Goal: Navigation & Orientation: Understand site structure

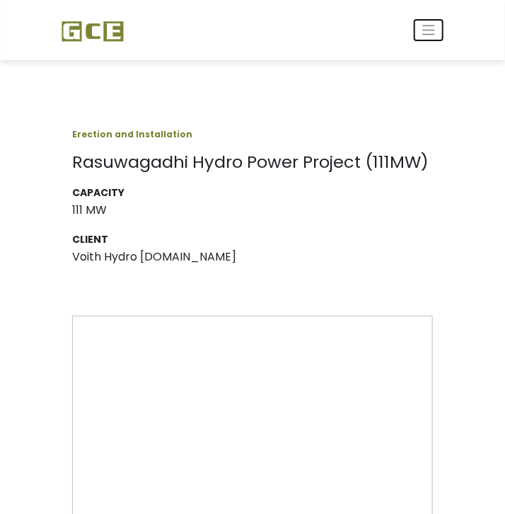
click at [425, 33] on span "Toggle navigation" at bounding box center [429, 30] width 16 height 16
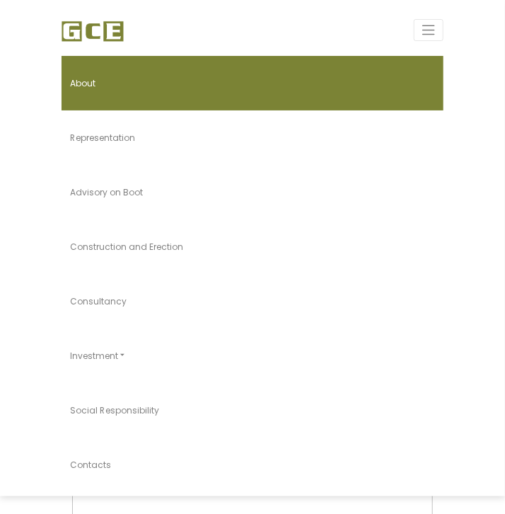
click at [117, 69] on link "About" at bounding box center [253, 83] width 382 height 55
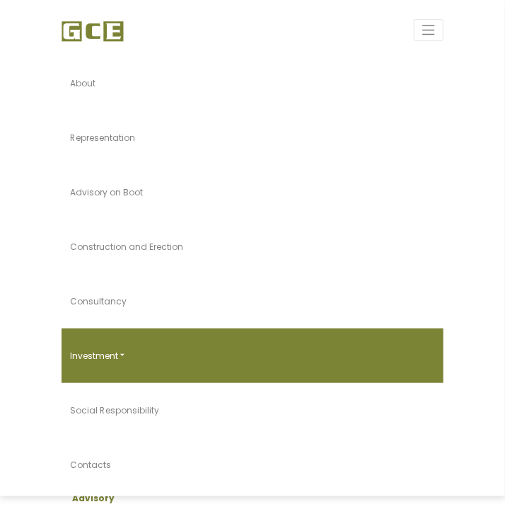
scroll to position [354, 0]
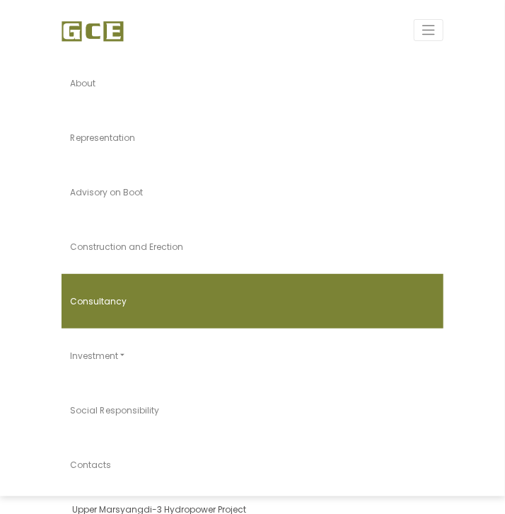
click at [141, 314] on link "Consultancy" at bounding box center [253, 301] width 382 height 55
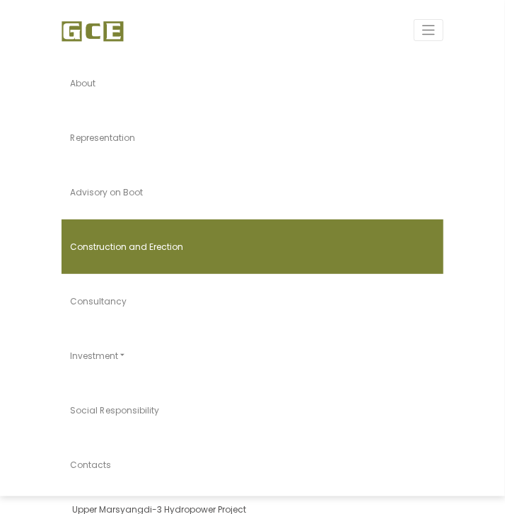
click at [122, 241] on span "Construction and Erection" at bounding box center [126, 247] width 113 height 12
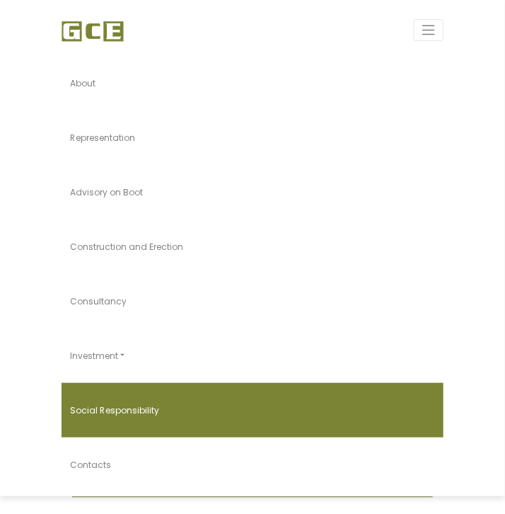
scroll to position [495, 0]
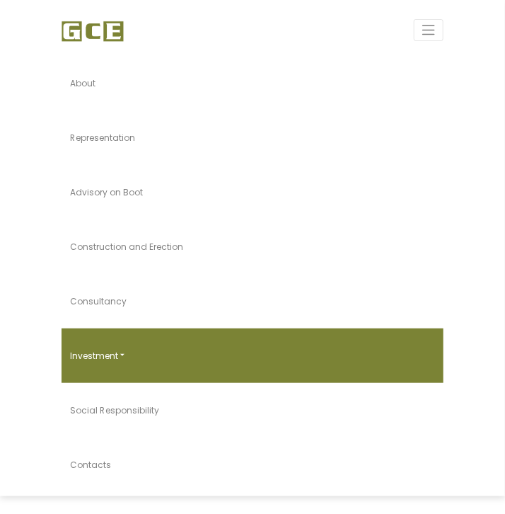
click at [117, 362] on link "Investment" at bounding box center [253, 355] width 382 height 55
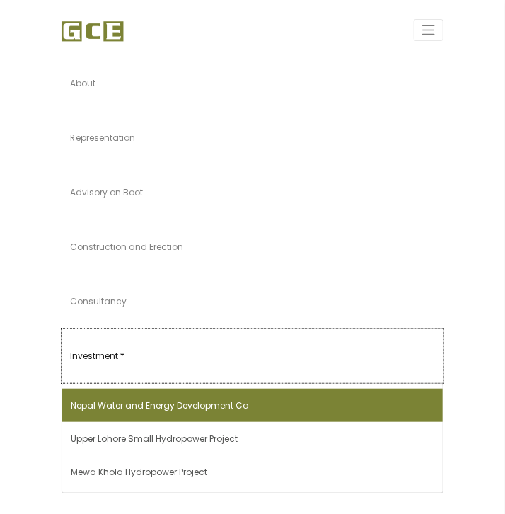
scroll to position [1667, 0]
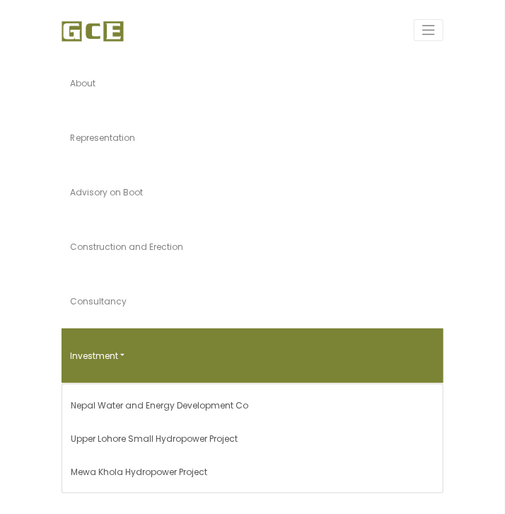
click at [128, 355] on link "Investment" at bounding box center [253, 355] width 382 height 55
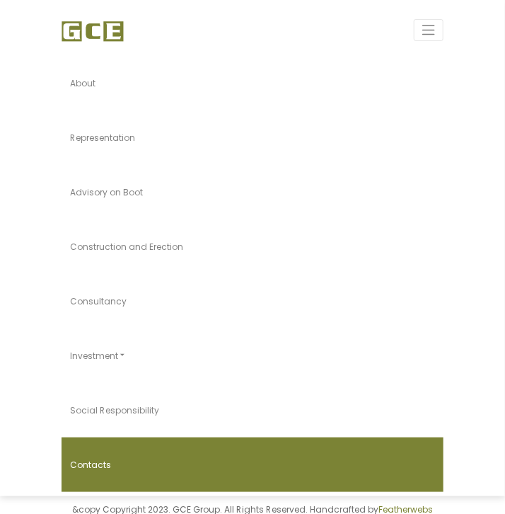
click at [109, 462] on link "Contacts" at bounding box center [253, 464] width 382 height 55
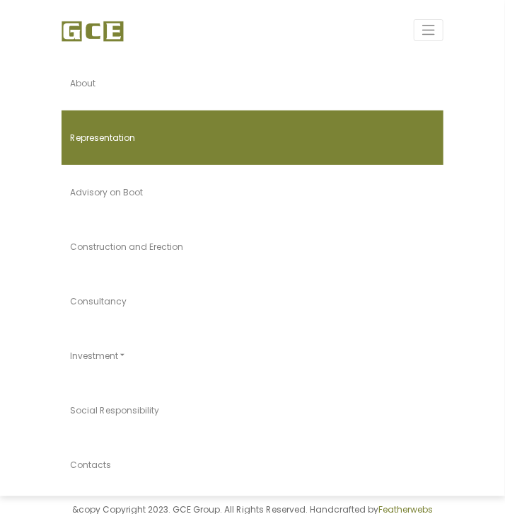
click at [128, 148] on link "Representation" at bounding box center [253, 137] width 382 height 55
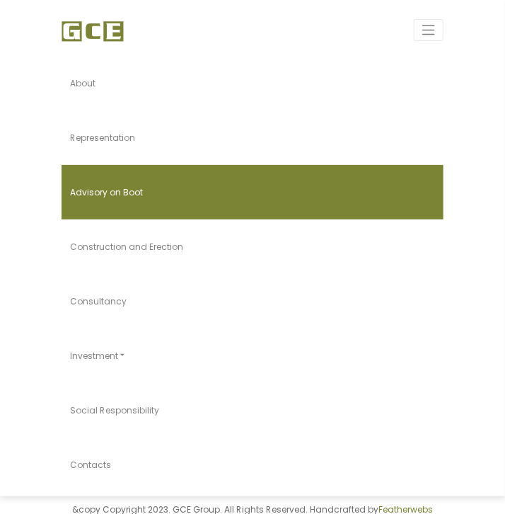
click at [160, 204] on link "Advisory on Boot" at bounding box center [253, 192] width 382 height 55
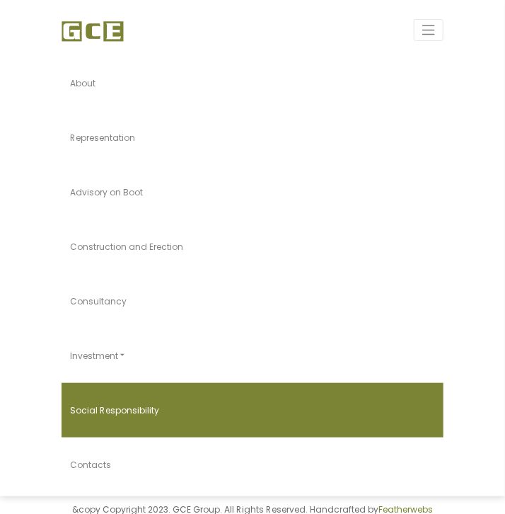
click at [269, 417] on link "Social Responsibility" at bounding box center [253, 410] width 382 height 55
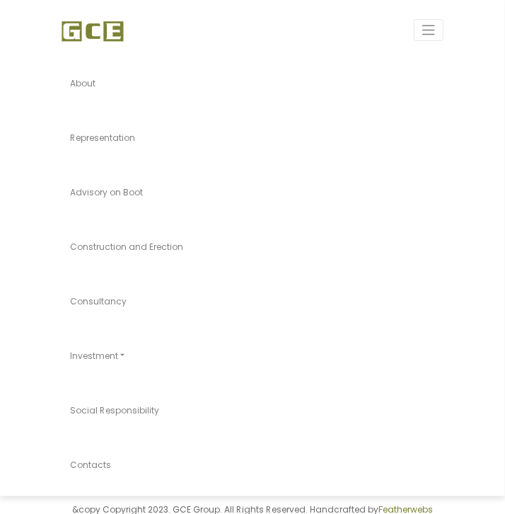
click at [26, 39] on nav "About Representation Advisory on Boot Construction and Erection Consultancy Inv…" at bounding box center [252, 248] width 505 height 496
click at [436, 30] on span "Toggle navigation" at bounding box center [429, 30] width 16 height 16
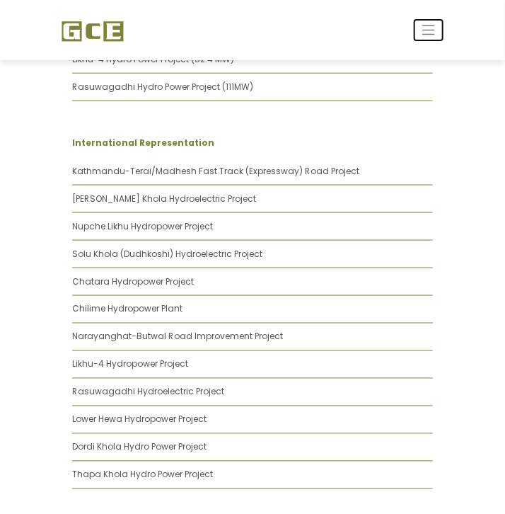
scroll to position [1596, 0]
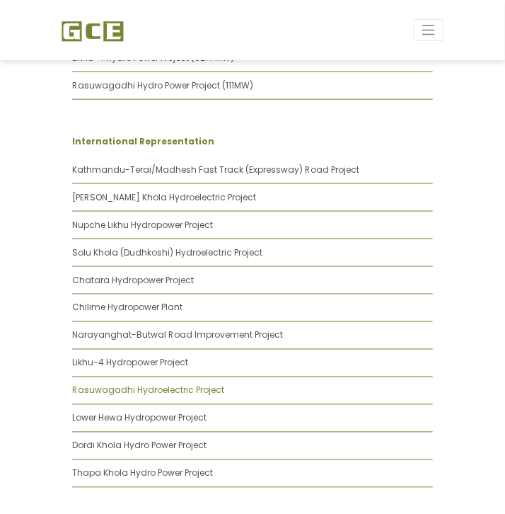
click at [161, 384] on link "Rasuwagadhi Hydroelectric Project" at bounding box center [148, 390] width 152 height 12
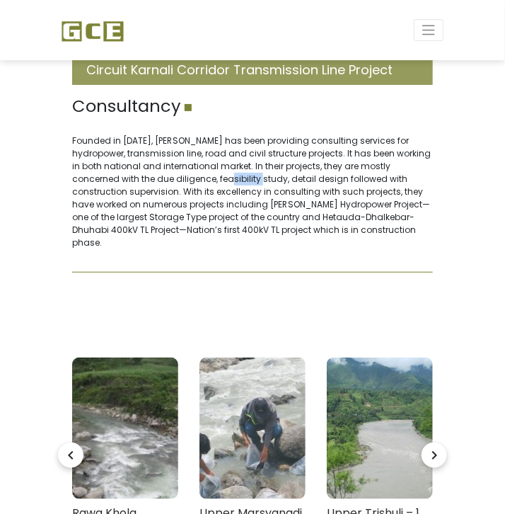
drag, startPoint x: 241, startPoint y: 179, endPoint x: 275, endPoint y: 178, distance: 33.3
click at [275, 178] on p "Founded in 2001, Jade Consult has been providing consulting services for hydrop…" at bounding box center [252, 191] width 361 height 115
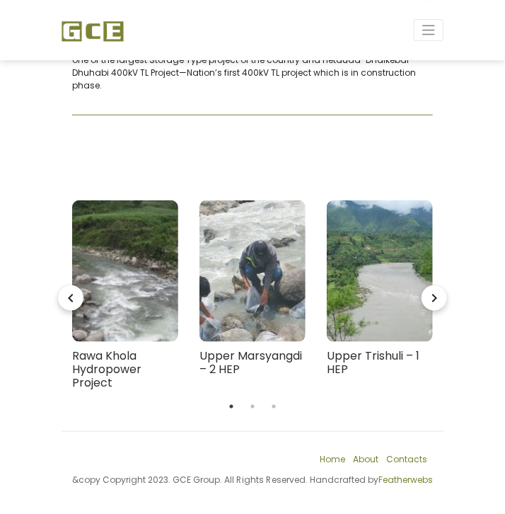
scroll to position [158, 0]
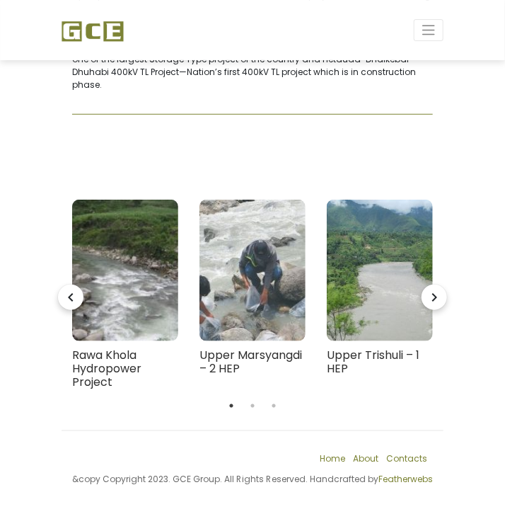
click at [434, 297] on icon "navigate_next" at bounding box center [434, 297] width 25 height 25
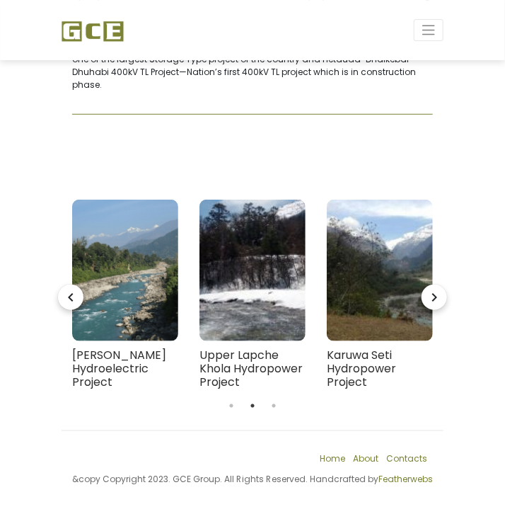
click at [428, 304] on icon "navigate_next" at bounding box center [434, 297] width 25 height 25
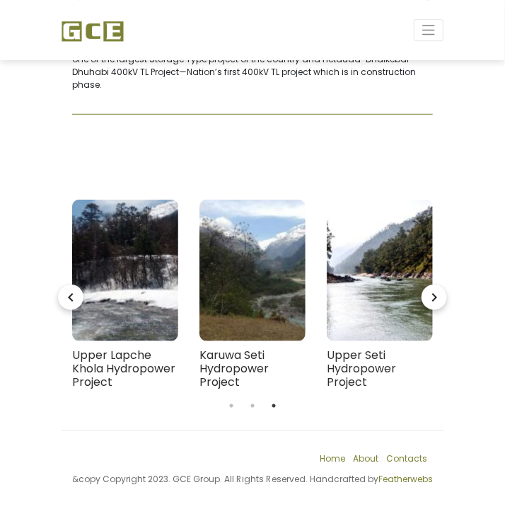
click at [428, 304] on icon "navigate_next" at bounding box center [434, 297] width 25 height 25
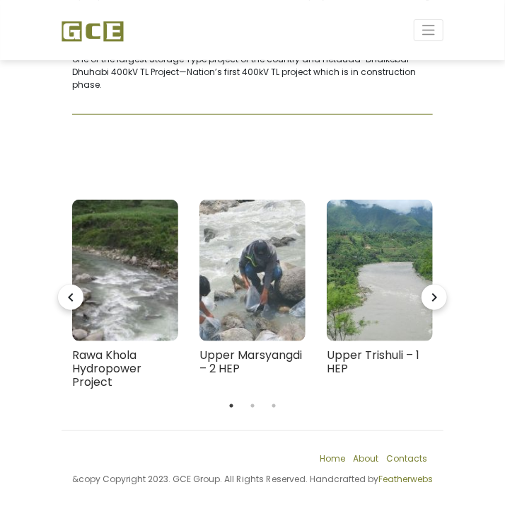
click at [69, 300] on icon "navigate_before" at bounding box center [70, 297] width 25 height 25
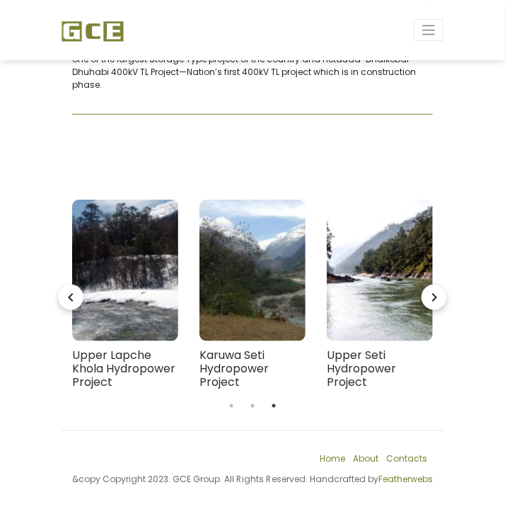
click at [436, 294] on icon "navigate_next" at bounding box center [434, 297] width 25 height 25
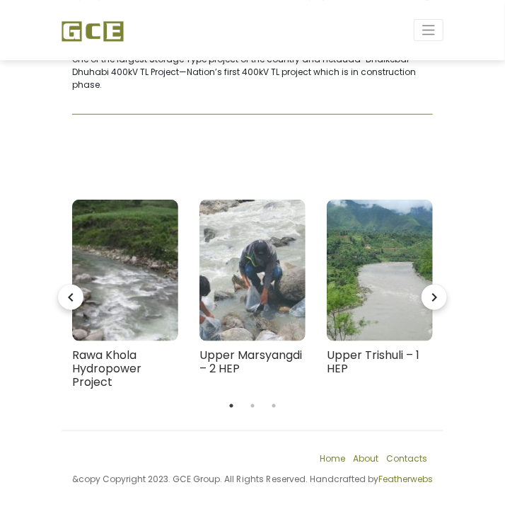
click at [435, 292] on icon "navigate_next" at bounding box center [434, 297] width 25 height 25
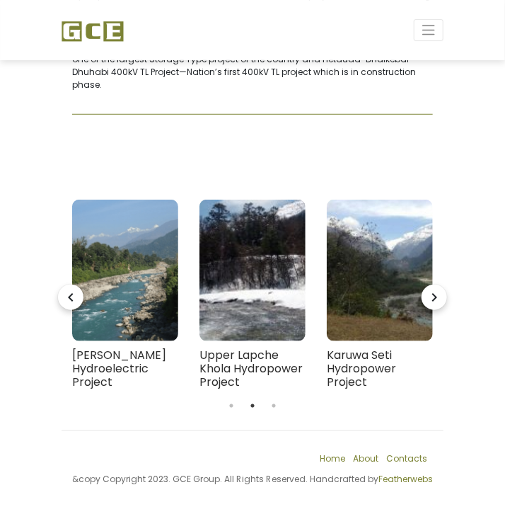
click at [432, 294] on icon "navigate_next" at bounding box center [434, 297] width 25 height 25
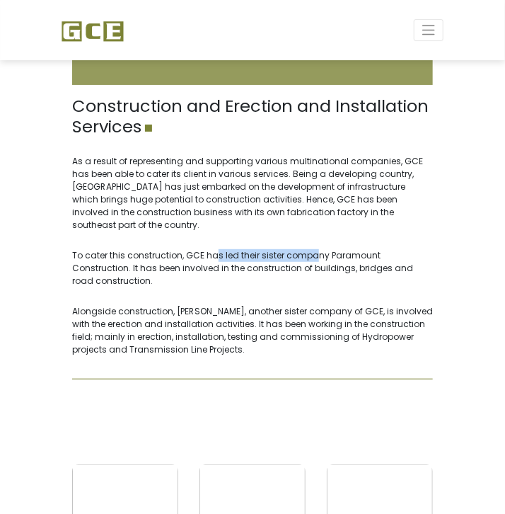
drag, startPoint x: 217, startPoint y: 241, endPoint x: 316, endPoint y: 241, distance: 99.1
click at [316, 249] on p "To cater this construction, GCE has led their sister company Paramount Construc…" at bounding box center [252, 268] width 361 height 38
click at [338, 249] on p "To cater this construction, GCE has led their sister company Paramount Construc…" at bounding box center [252, 268] width 361 height 38
drag, startPoint x: 328, startPoint y: 241, endPoint x: 429, endPoint y: 239, distance: 100.6
click at [429, 249] on p "To cater this construction, GCE has led their sister company Paramount Construc…" at bounding box center [252, 268] width 361 height 38
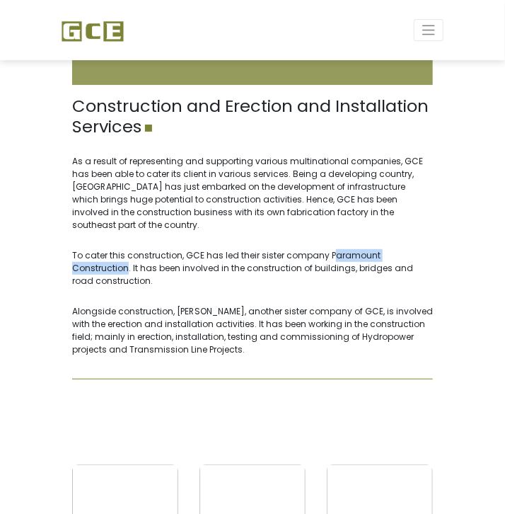
click at [429, 249] on p "To cater this construction, GCE has led their sister company Paramount Construc…" at bounding box center [252, 268] width 361 height 38
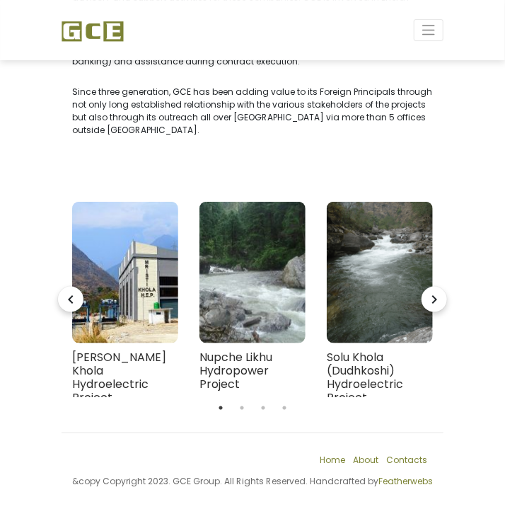
scroll to position [205, 0]
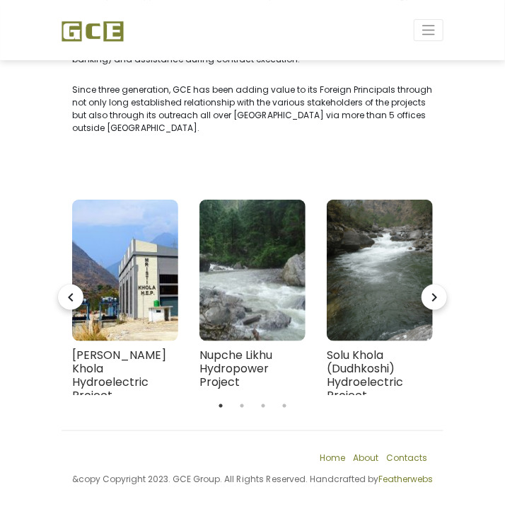
click at [436, 305] on icon "navigate_next" at bounding box center [434, 297] width 25 height 25
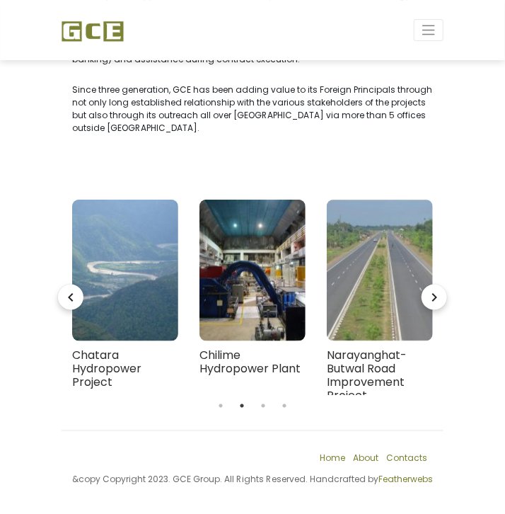
click at [436, 305] on icon "navigate_next" at bounding box center [434, 297] width 25 height 25
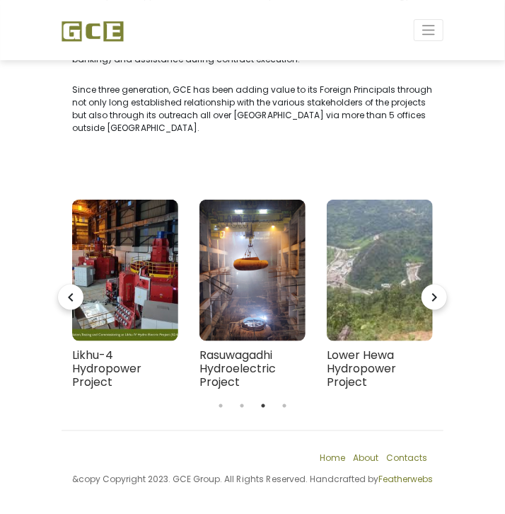
click at [436, 305] on icon "navigate_next" at bounding box center [434, 297] width 25 height 25
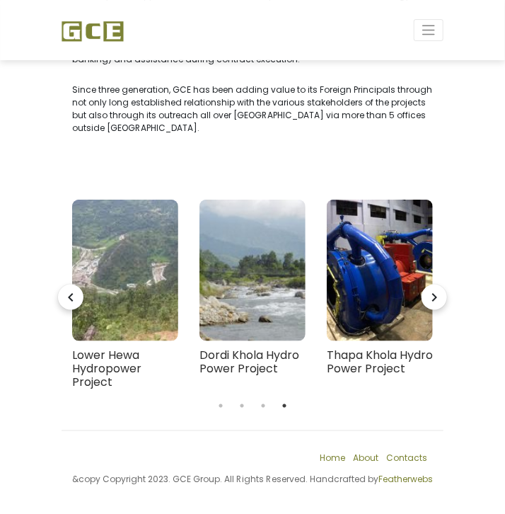
click at [436, 305] on icon "navigate_next" at bounding box center [434, 297] width 25 height 25
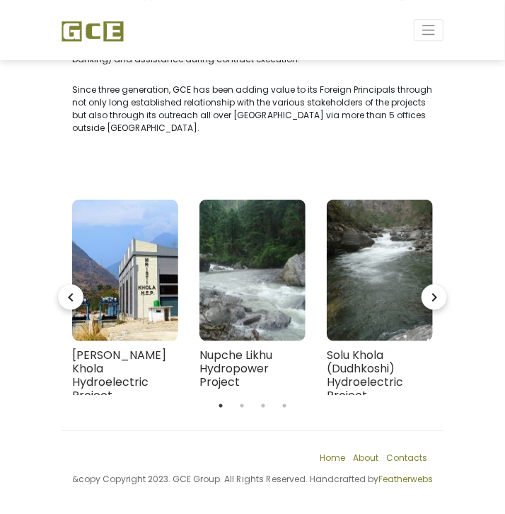
click at [436, 305] on icon "navigate_next" at bounding box center [434, 297] width 25 height 25
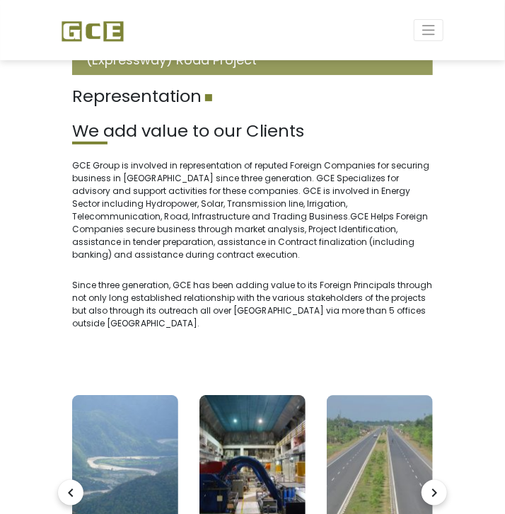
scroll to position [0, 0]
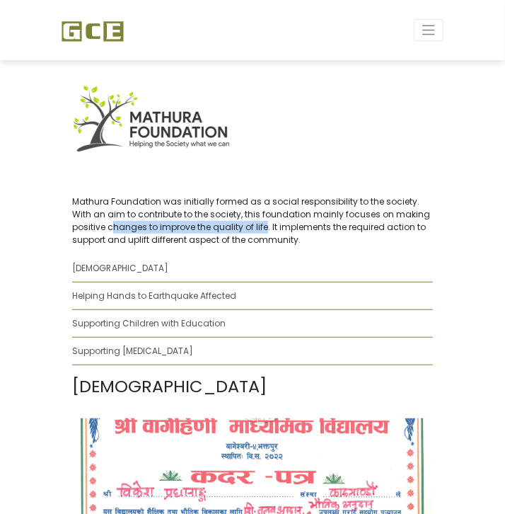
drag, startPoint x: 114, startPoint y: 224, endPoint x: 263, endPoint y: 222, distance: 149.4
click at [263, 222] on p "Mathura Foundation was initially formed as a social responsibility to the socie…" at bounding box center [252, 220] width 361 height 51
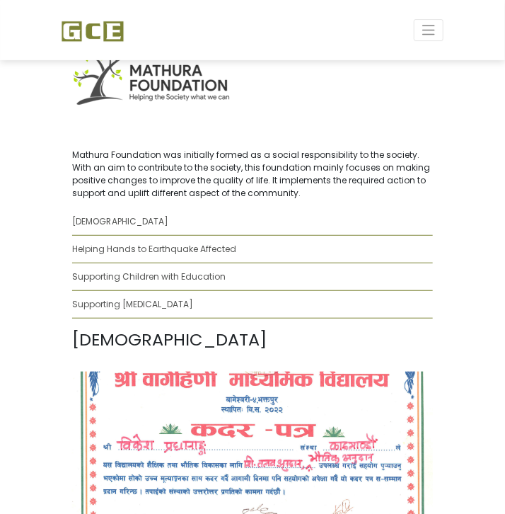
scroll to position [46, 0]
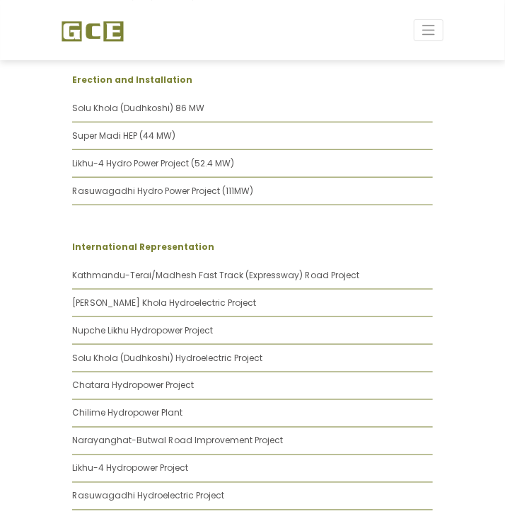
scroll to position [1475, 0]
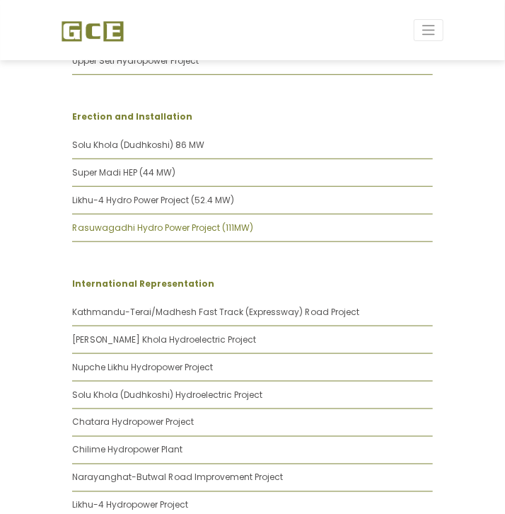
click at [164, 222] on link "Rasuwagadhi Hydro Power Project (111MW)" at bounding box center [162, 228] width 181 height 12
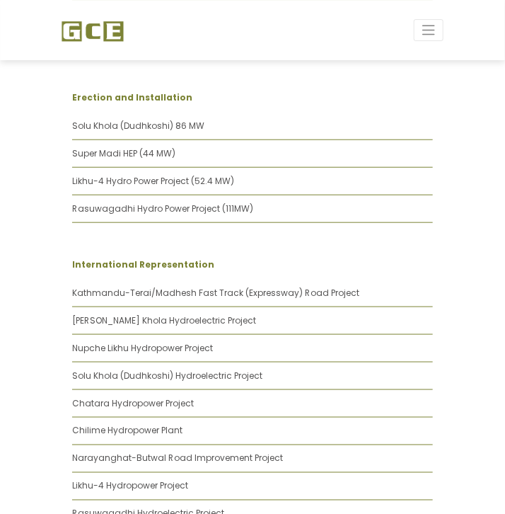
scroll to position [1416, 0]
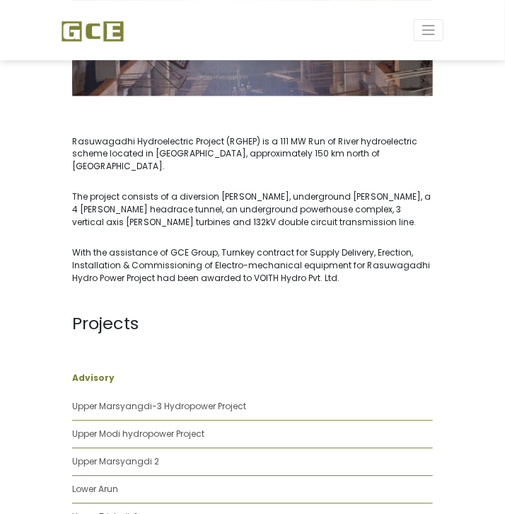
scroll to position [425, 0]
